Goal: Transaction & Acquisition: Book appointment/travel/reservation

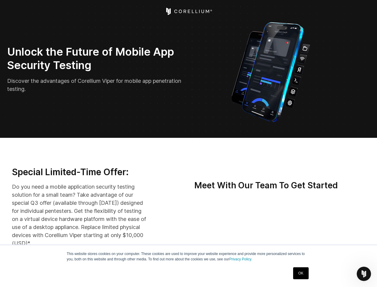
click at [364, 273] on icon "Open Intercom Messenger" at bounding box center [364, 274] width 10 height 10
